Goal: Task Accomplishment & Management: Complete application form

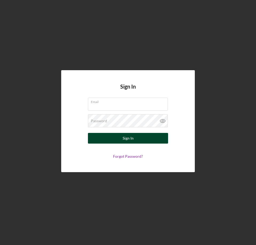
type input "[EMAIL_ADDRESS][DOMAIN_NAME]"
click at [124, 138] on div "Sign In" at bounding box center [127, 138] width 11 height 11
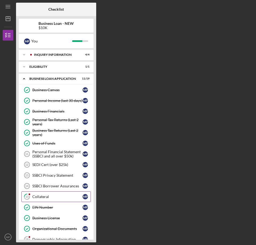
click at [43, 198] on div "Collateral" at bounding box center [57, 197] width 50 height 4
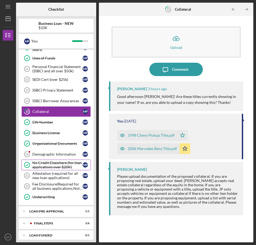
scroll to position [89, 0]
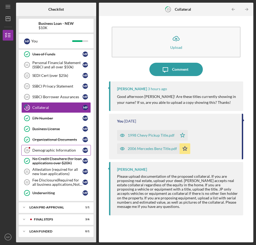
click at [60, 150] on div "Demographic Information" at bounding box center [57, 150] width 50 height 4
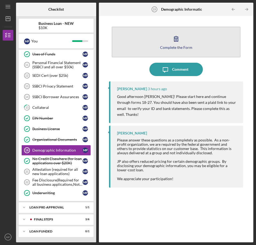
click at [167, 41] on button "Complete the Form Form" at bounding box center [176, 42] width 129 height 31
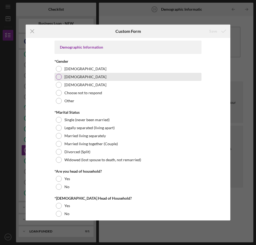
click at [59, 76] on div at bounding box center [59, 77] width 6 height 6
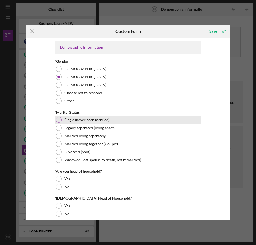
click at [57, 120] on div at bounding box center [59, 120] width 6 height 6
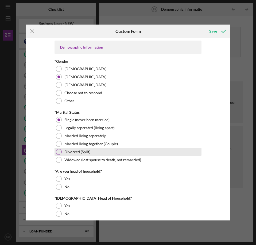
click at [57, 153] on div at bounding box center [59, 152] width 6 height 6
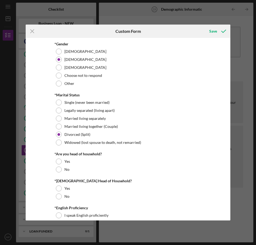
scroll to position [27, 0]
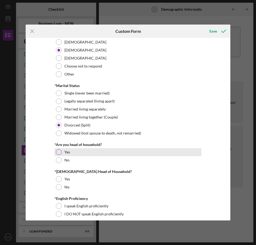
click at [57, 151] on div at bounding box center [59, 152] width 6 height 6
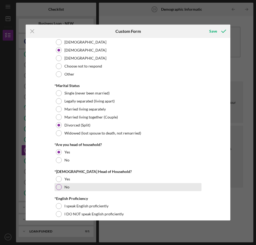
click at [58, 186] on div at bounding box center [59, 187] width 6 height 6
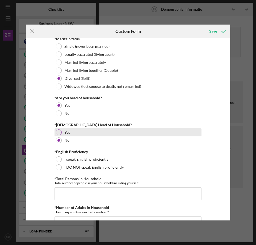
scroll to position [80, 0]
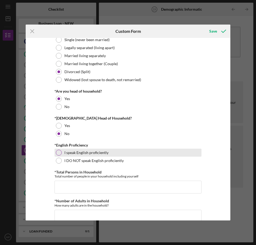
click at [56, 153] on div at bounding box center [59, 153] width 6 height 6
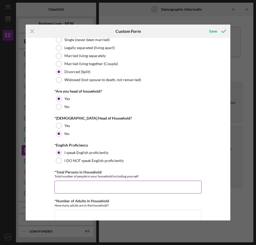
click at [73, 184] on input "*Total Persons in Household" at bounding box center [127, 187] width 147 height 13
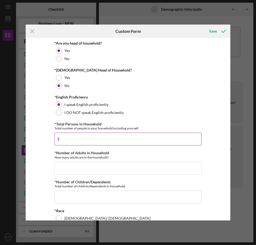
scroll to position [133, 0]
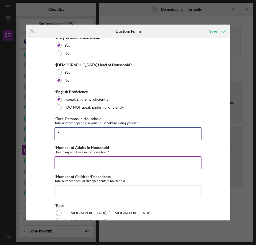
type input "2"
click at [69, 163] on input "*Number of Adults in Household" at bounding box center [127, 162] width 147 height 13
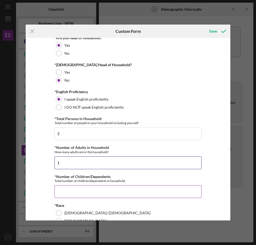
type input "1"
click at [78, 191] on input "*Number of Children/Dependents" at bounding box center [127, 191] width 147 height 13
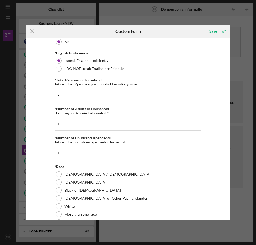
scroll to position [187, 0]
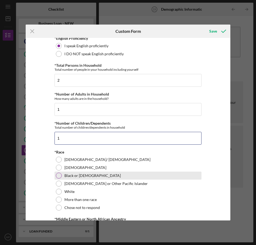
type input "1"
click at [58, 176] on div at bounding box center [59, 176] width 6 height 6
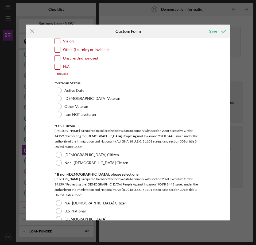
scroll to position [454, 0]
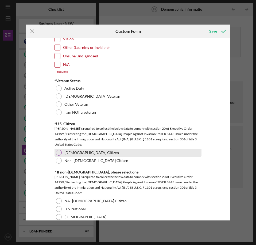
click at [56, 151] on div at bounding box center [59, 153] width 6 height 6
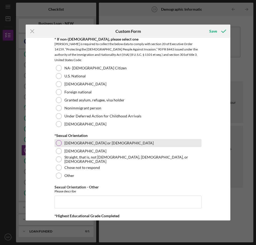
scroll to position [587, 0]
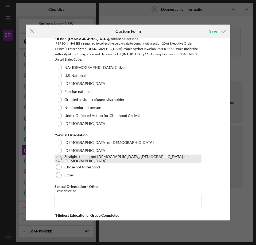
click at [58, 159] on div at bounding box center [59, 159] width 6 height 6
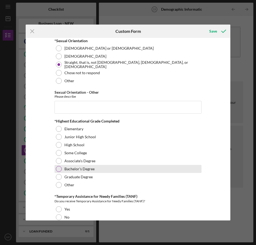
scroll to position [694, 0]
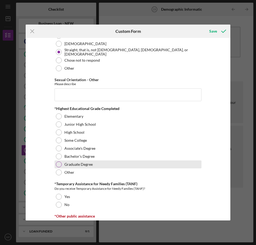
click at [56, 163] on div at bounding box center [59, 164] width 6 height 6
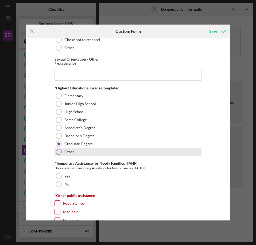
scroll to position [774, 0]
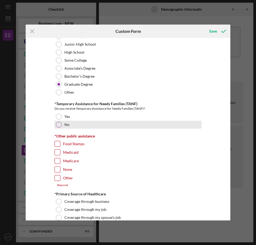
click at [58, 123] on div at bounding box center [59, 125] width 6 height 6
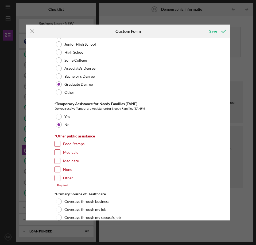
drag, startPoint x: 54, startPoint y: 168, endPoint x: 60, endPoint y: 168, distance: 5.6
click at [55, 168] on input "None" at bounding box center [57, 169] width 5 height 5
checkbox input "true"
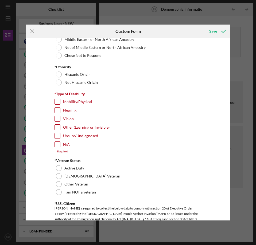
scroll to position [374, 0]
click at [56, 145] on input "N/A" at bounding box center [57, 144] width 5 height 5
checkbox input "true"
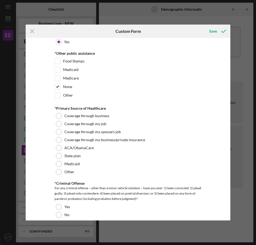
scroll to position [854, 0]
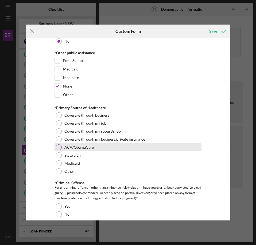
click at [57, 146] on div at bounding box center [59, 147] width 6 height 6
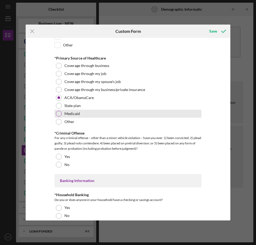
scroll to position [934, 0]
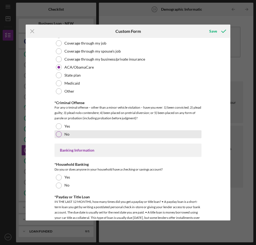
click at [57, 135] on div at bounding box center [59, 134] width 6 height 6
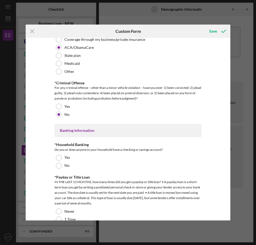
scroll to position [987, 0]
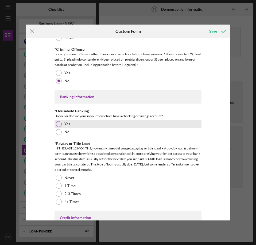
click at [57, 123] on div at bounding box center [59, 124] width 6 height 6
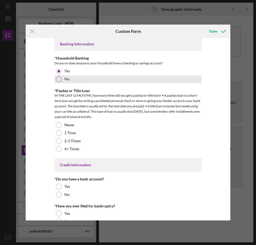
scroll to position [1041, 0]
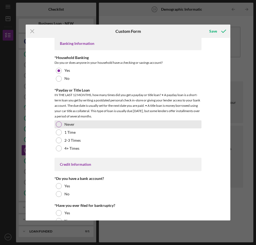
click at [57, 124] on div at bounding box center [59, 124] width 6 height 6
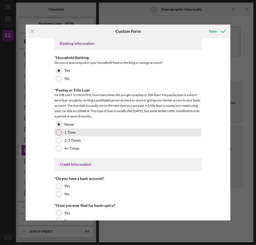
click at [58, 133] on div at bounding box center [59, 132] width 6 height 6
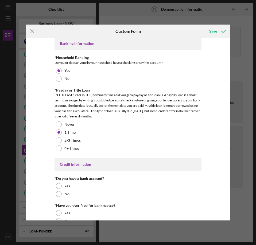
drag, startPoint x: 61, startPoint y: 124, endPoint x: 53, endPoint y: 124, distance: 8.3
click at [53, 124] on div "Demographic Information *Gender [DEMOGRAPHIC_DATA] [DEMOGRAPHIC_DATA] [DEMOGRAP…" at bounding box center [128, 129] width 204 height 183
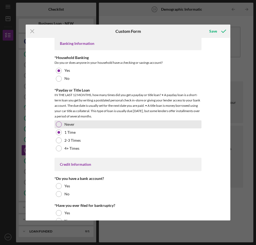
click at [58, 124] on div at bounding box center [59, 124] width 6 height 6
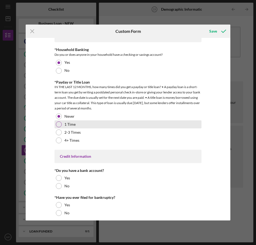
scroll to position [1053, 0]
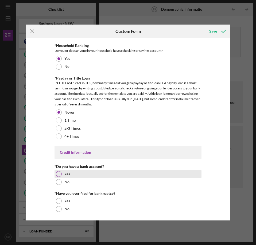
click at [58, 174] on div at bounding box center [59, 174] width 6 height 6
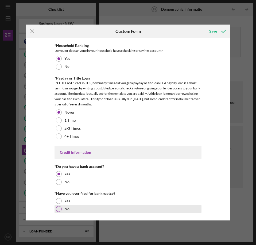
click at [59, 208] on div at bounding box center [59, 209] width 6 height 6
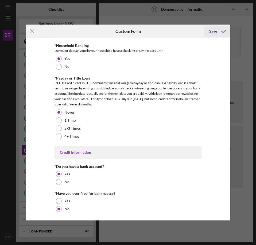
click at [210, 30] on div "Save" at bounding box center [213, 31] width 8 height 11
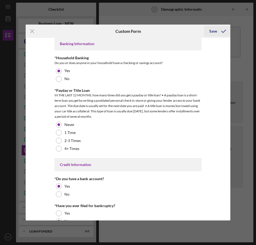
scroll to position [1065, 0]
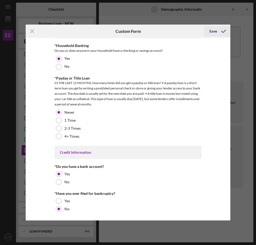
click at [223, 30] on icon "submit" at bounding box center [223, 31] width 13 height 13
click at [212, 31] on div "Save" at bounding box center [213, 31] width 8 height 11
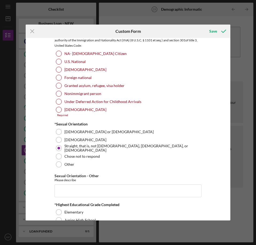
scroll to position [558, 0]
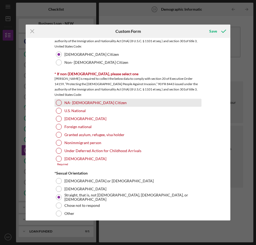
click at [58, 102] on div at bounding box center [59, 103] width 6 height 6
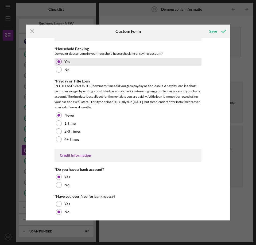
scroll to position [1062, 0]
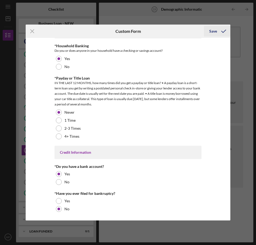
click at [213, 31] on div "Save" at bounding box center [213, 31] width 8 height 11
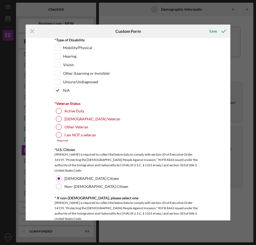
scroll to position [421, 0]
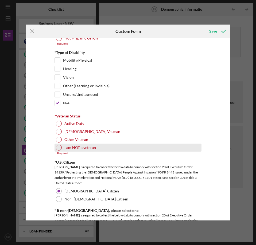
click at [57, 148] on div at bounding box center [59, 148] width 6 height 6
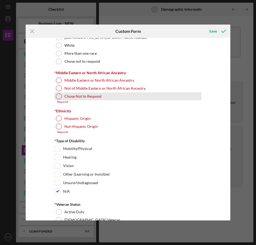
scroll to position [315, 0]
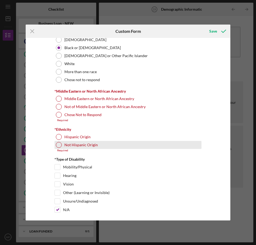
click at [57, 144] on div at bounding box center [59, 145] width 6 height 6
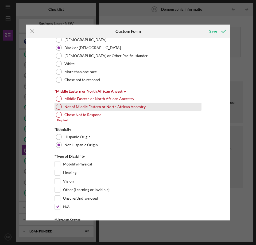
click at [58, 107] on div at bounding box center [59, 107] width 6 height 6
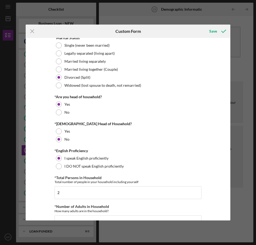
scroll to position [0, 0]
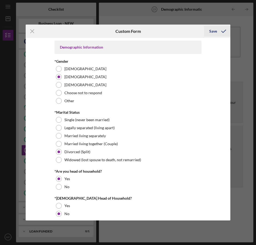
click at [215, 32] on div "Save" at bounding box center [213, 31] width 8 height 11
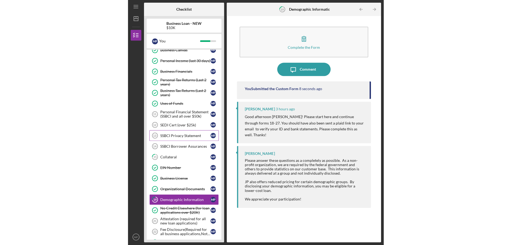
scroll to position [36, 0]
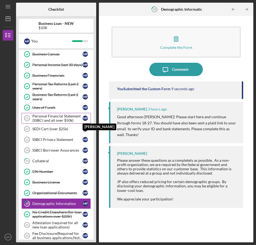
click at [87, 117] on div "M P" at bounding box center [84, 118] width 5 height 5
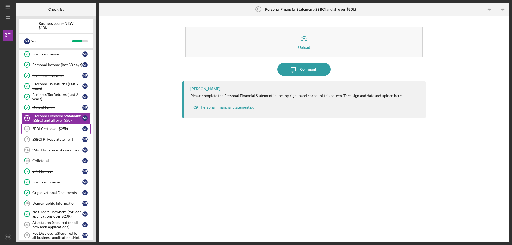
click at [45, 128] on div "SEDI Cert (over $25k)" at bounding box center [57, 129] width 50 height 4
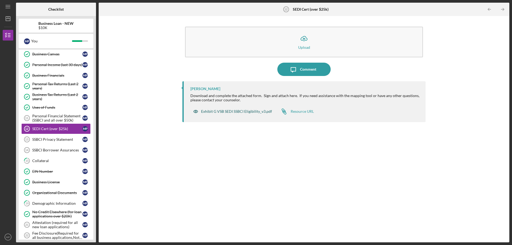
click at [209, 112] on div "Exhibit G VSB SEDI SSBCI Eligibility_v3.pdf" at bounding box center [236, 111] width 71 height 4
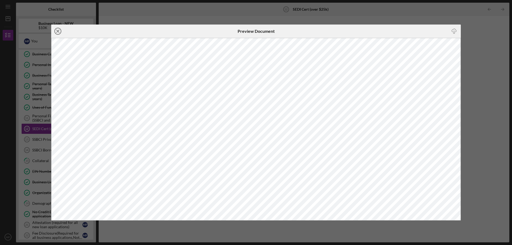
click at [59, 31] on icon "Icon/Close" at bounding box center [57, 31] width 13 height 13
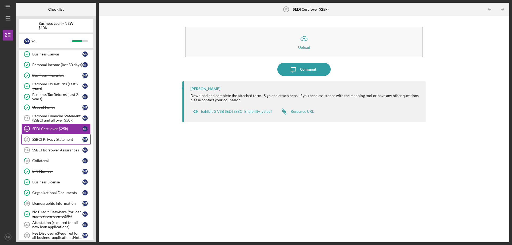
click at [57, 138] on div "SSBCI Privacy Statement" at bounding box center [57, 139] width 50 height 4
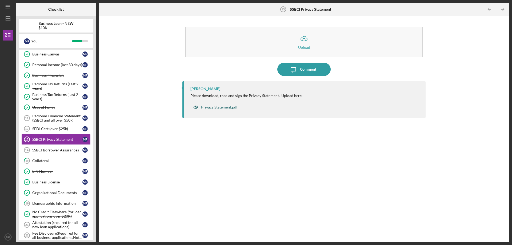
click at [224, 106] on div "Privacy Statement.pdf" at bounding box center [219, 107] width 37 height 4
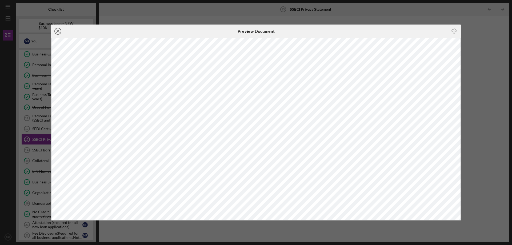
click at [58, 31] on line at bounding box center [58, 31] width 3 height 3
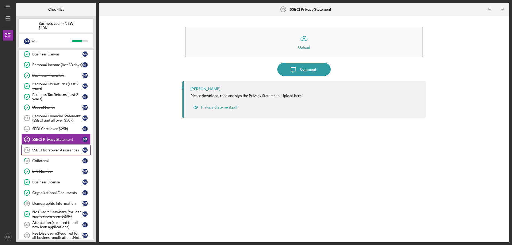
click at [66, 150] on div "SSBCI Borrower Assurances" at bounding box center [57, 150] width 50 height 4
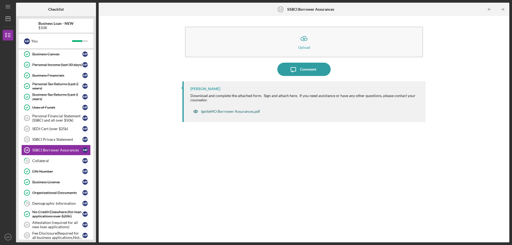
click at [224, 111] on div "IgniteMO Borrower Assurances.pdf" at bounding box center [230, 111] width 59 height 4
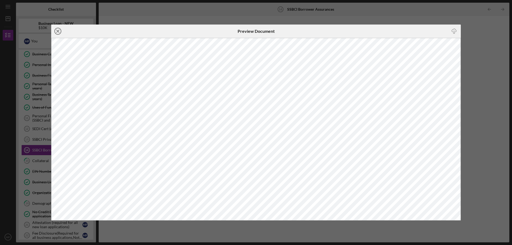
click at [56, 30] on icon "Icon/Close" at bounding box center [57, 31] width 13 height 13
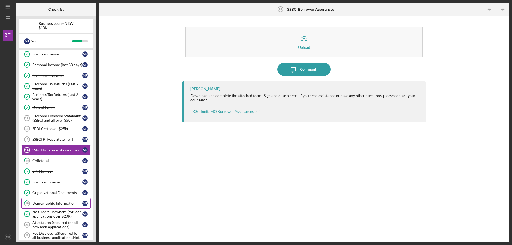
click at [65, 203] on div "Demographic Information" at bounding box center [57, 203] width 50 height 4
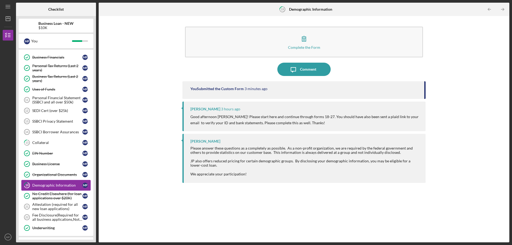
scroll to position [62, 0]
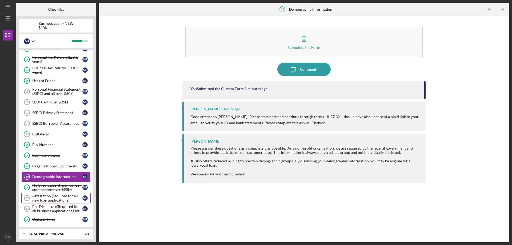
click at [60, 199] on div "Attestation (required for all new loan applications)" at bounding box center [57, 198] width 50 height 9
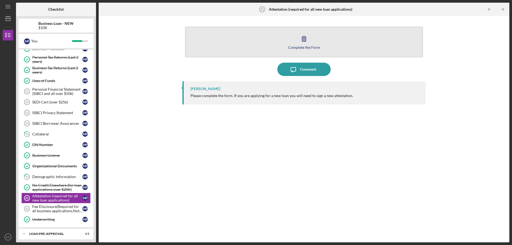
click at [255, 46] on div "Complete the Form" at bounding box center [304, 47] width 32 height 4
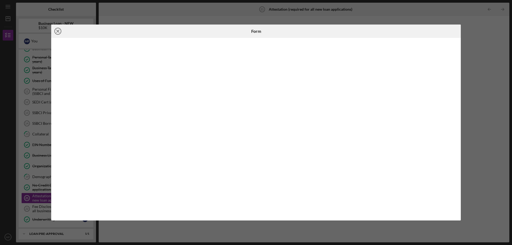
click at [57, 30] on line at bounding box center [58, 31] width 3 height 3
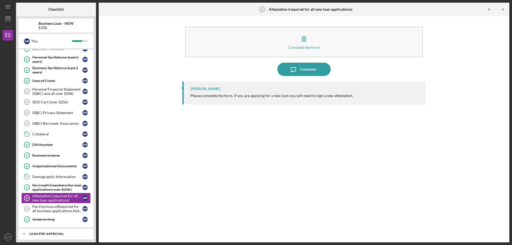
scroll to position [89, 0]
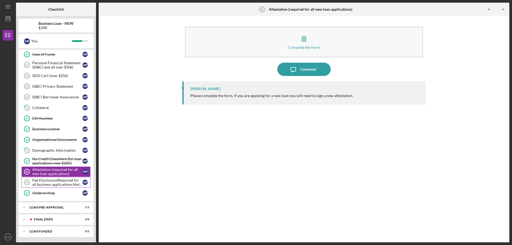
click at [55, 182] on div "Fee Disclosure(Required for all business applications,Not needed for Contractor…" at bounding box center [57, 182] width 50 height 9
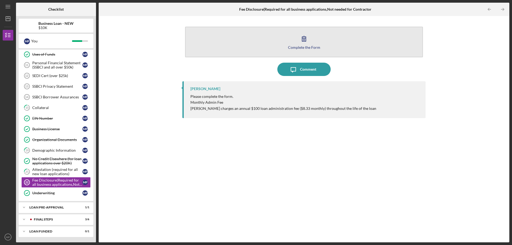
click at [255, 45] on icon "button" at bounding box center [304, 38] width 13 height 13
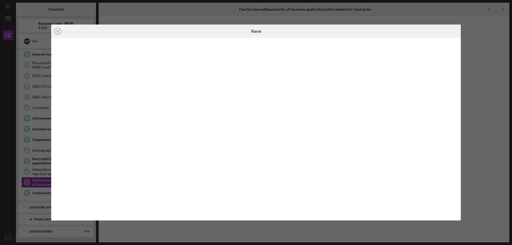
click at [58, 31] on line at bounding box center [58, 31] width 3 height 3
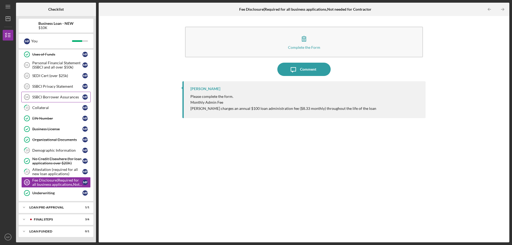
click at [53, 96] on div "SSBCI Borrower Assurances" at bounding box center [57, 97] width 50 height 4
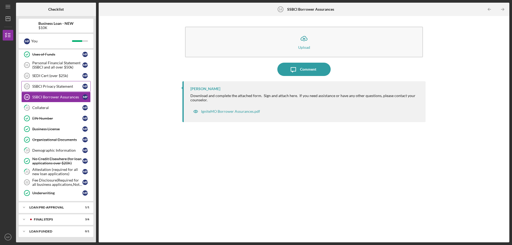
click at [55, 85] on div "SSBCI Privacy Statement" at bounding box center [57, 86] width 50 height 4
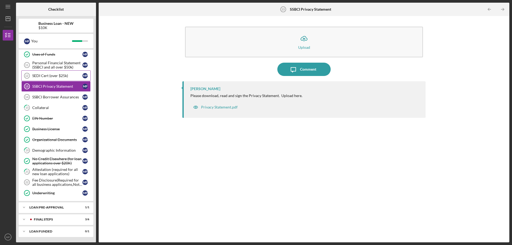
click at [57, 77] on div "SEDI Cert (over $25k)" at bounding box center [57, 76] width 50 height 4
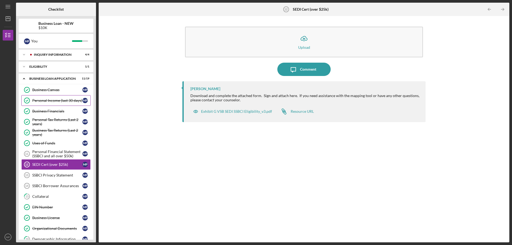
scroll to position [89, 0]
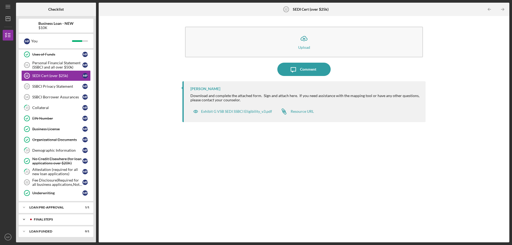
click at [63, 218] on div "Icon/Expander FINAL STEPS 3 / 6" at bounding box center [56, 219] width 75 height 11
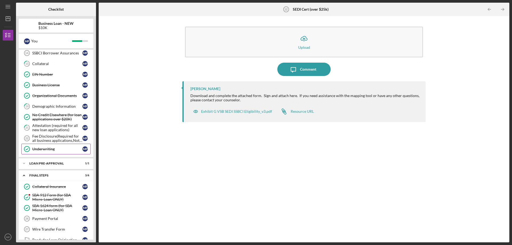
scroll to position [156, 0]
